Goal: Find specific page/section: Find specific page/section

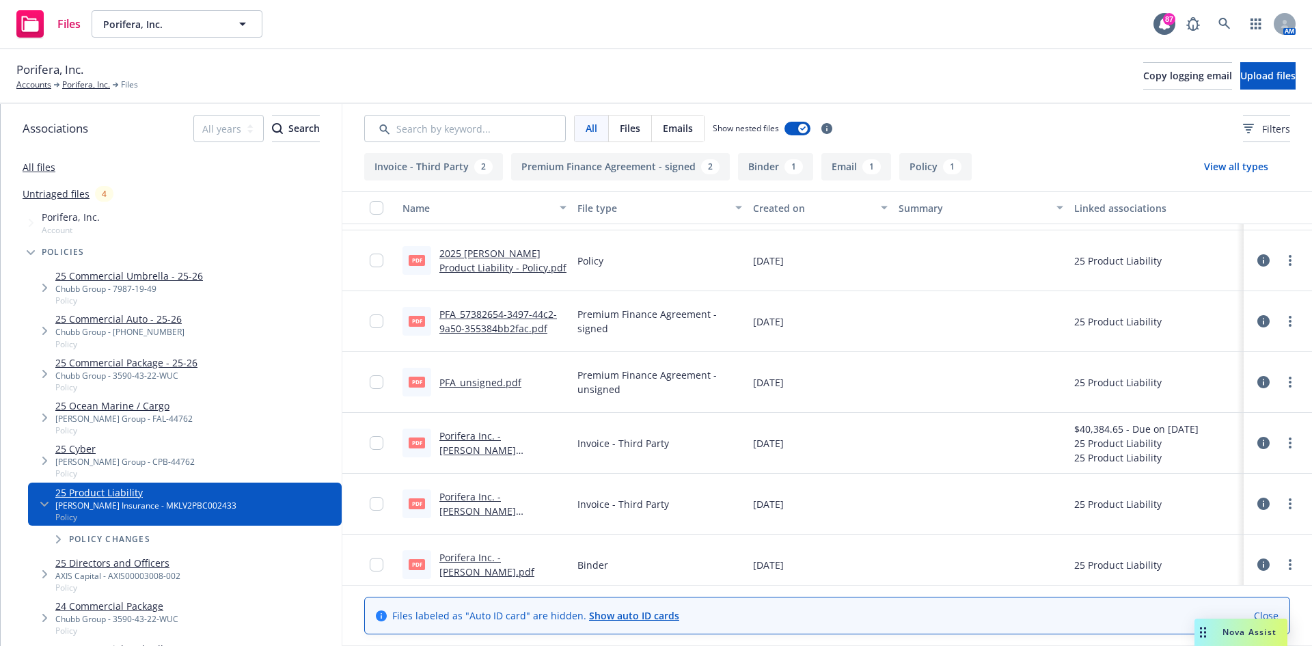
scroll to position [125, 0]
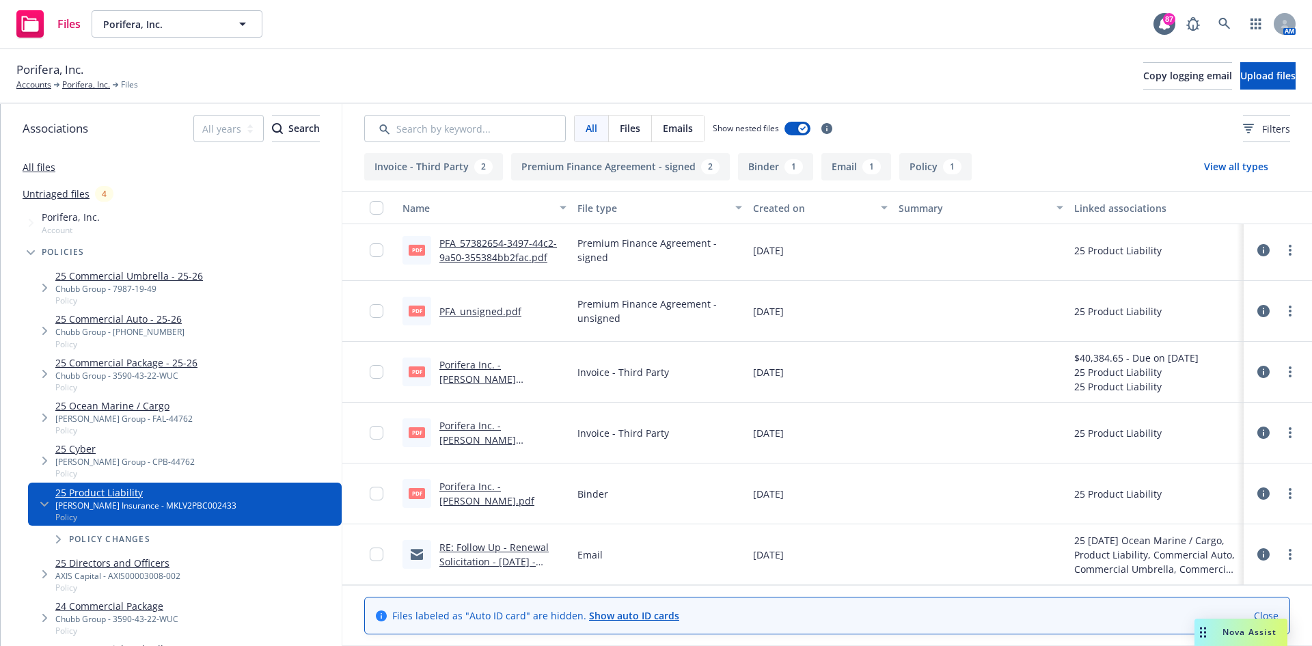
click at [489, 489] on link "Porifera Inc. - [PERSON_NAME].pdf" at bounding box center [486, 493] width 95 height 27
click at [1232, 21] on link at bounding box center [1224, 23] width 27 height 27
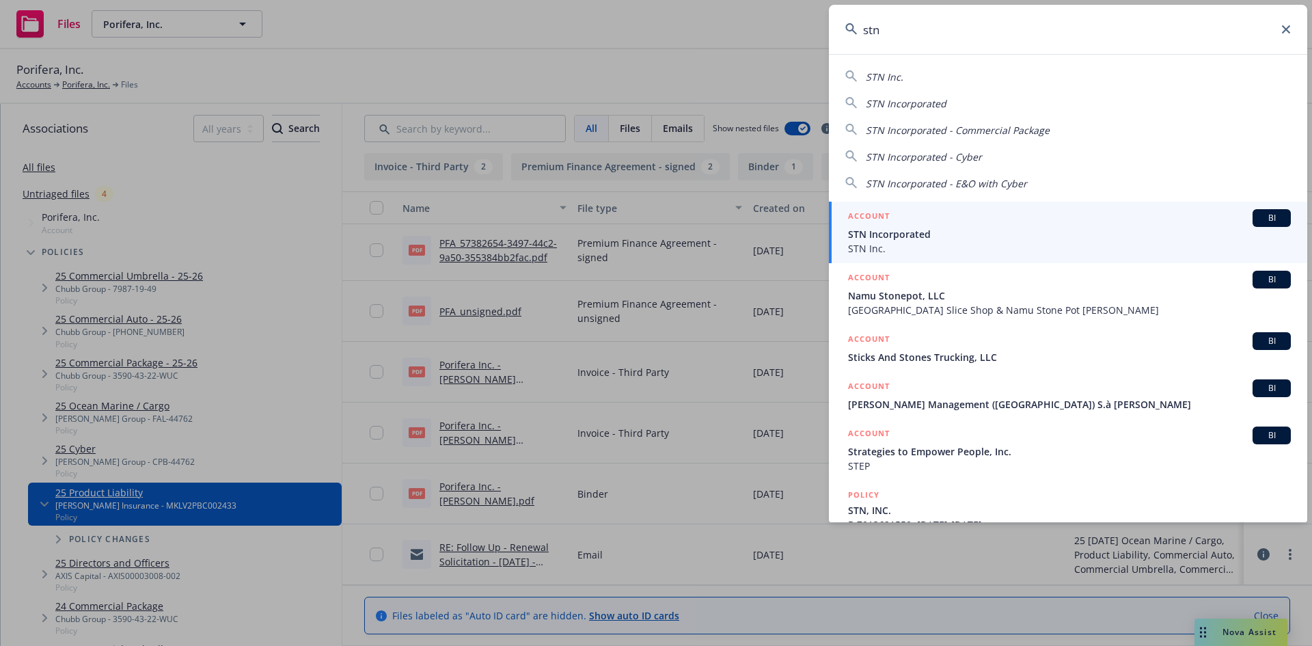
type input "stn"
click at [877, 210] on h5 "ACCOUNT" at bounding box center [869, 217] width 42 height 16
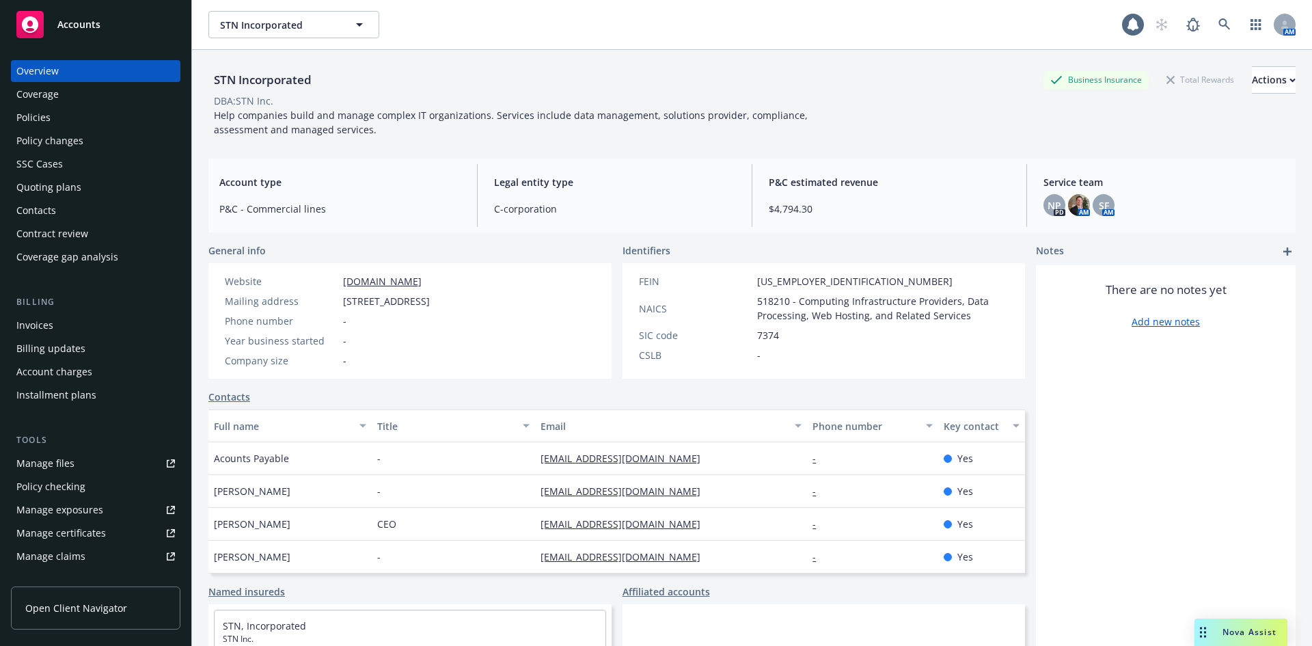
click at [82, 111] on div "Policies" at bounding box center [95, 118] width 159 height 22
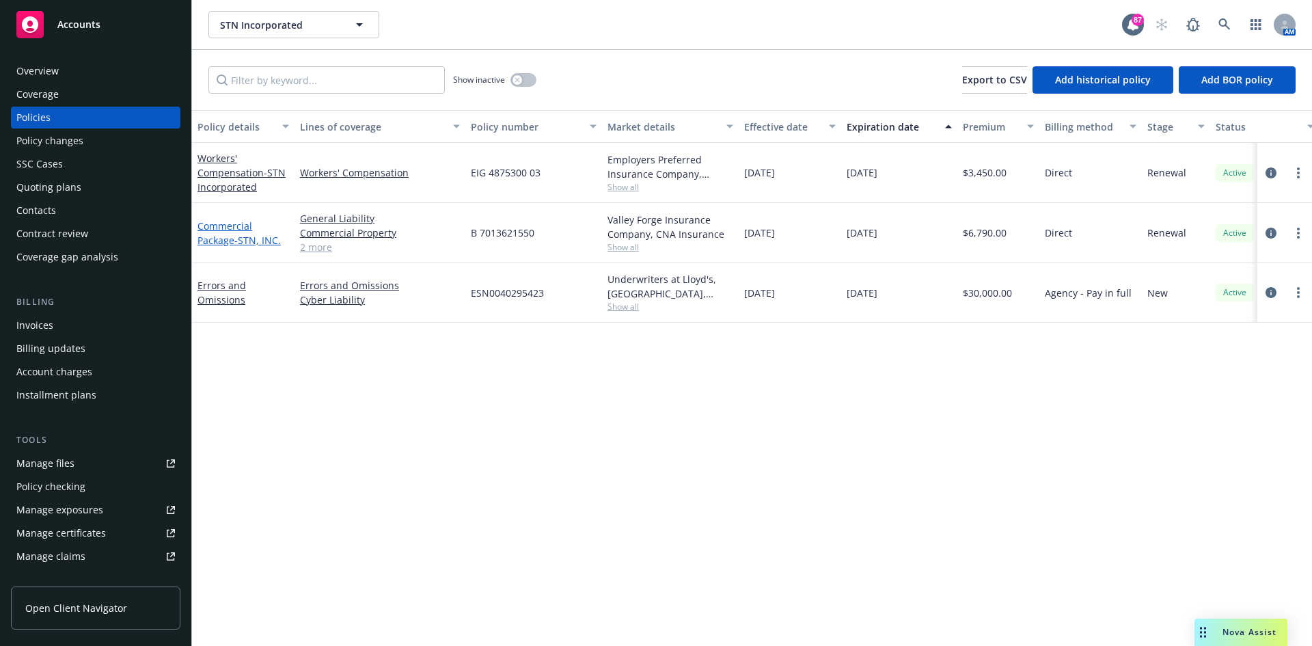
click at [222, 227] on link "Commercial Package - STN, INC." at bounding box center [238, 232] width 83 height 27
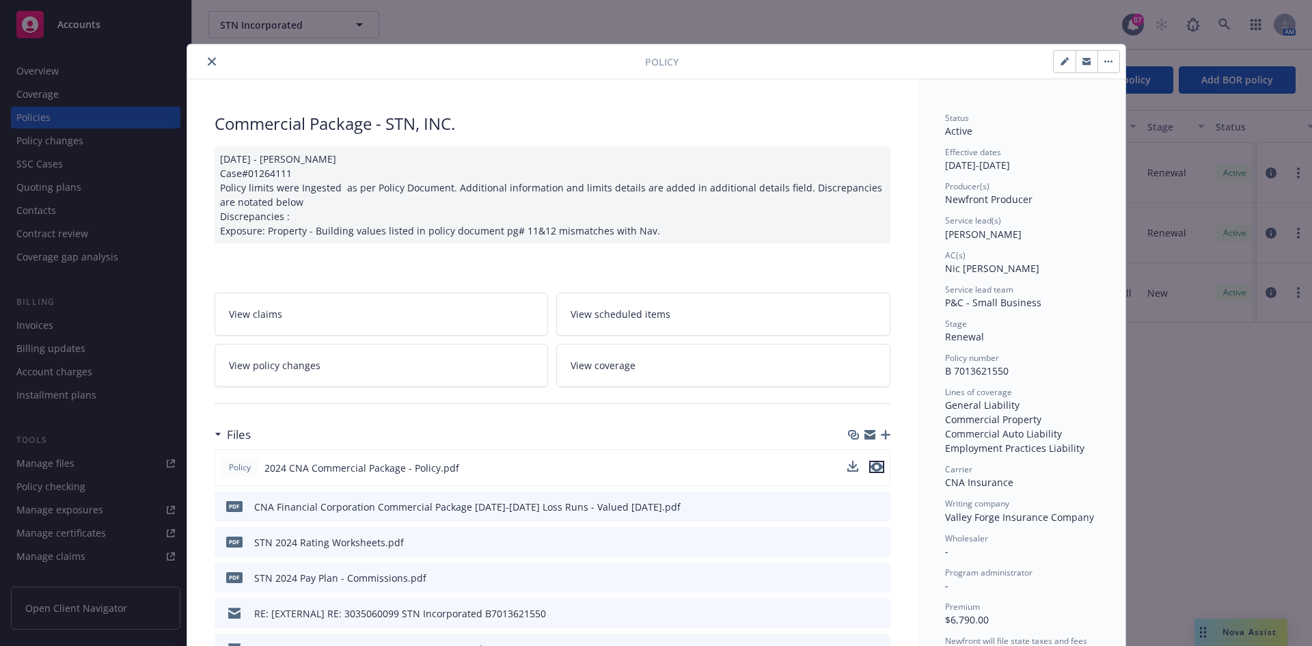
click at [871, 465] on icon "preview file" at bounding box center [877, 467] width 12 height 10
click at [210, 63] on icon "close" at bounding box center [212, 61] width 8 height 8
